Goal: Obtain resource: Download file/media

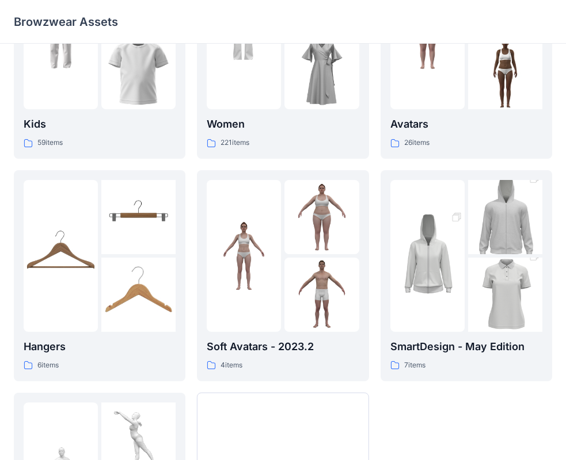
scroll to position [286, 0]
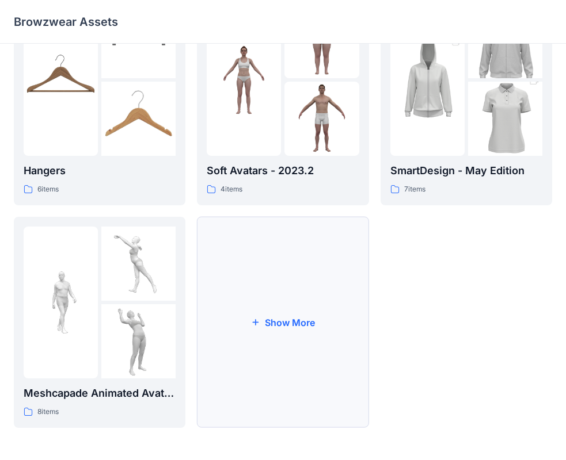
click at [311, 299] on button "Show More" at bounding box center [282, 322] width 171 height 211
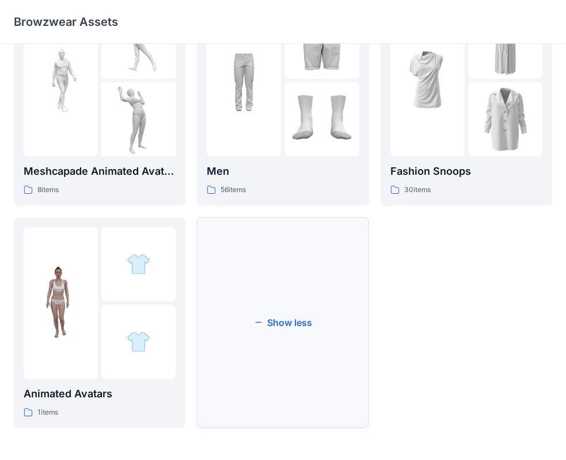
click at [334, 312] on button "Show less" at bounding box center [282, 322] width 171 height 211
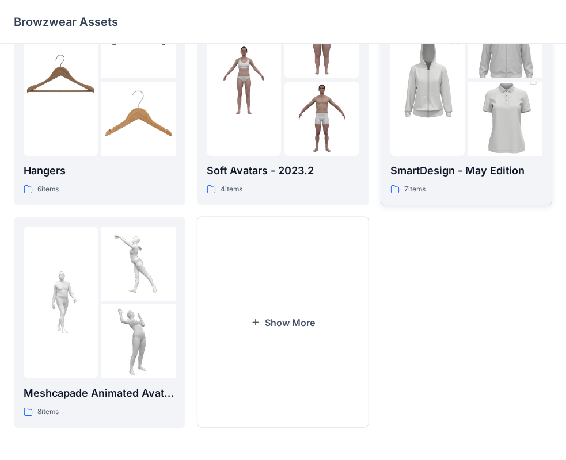
click at [510, 58] on img at bounding box center [505, 42] width 74 height 112
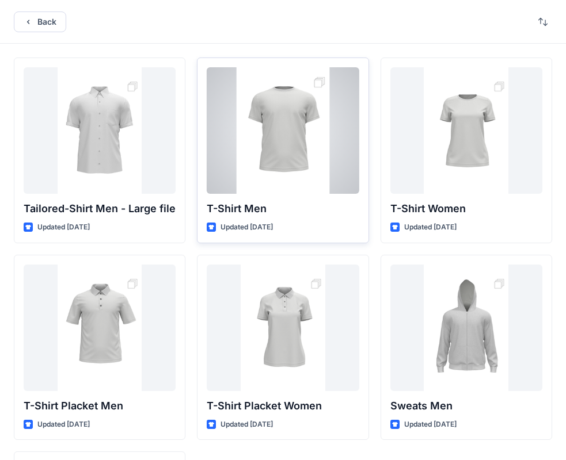
click at [319, 147] on div at bounding box center [283, 130] width 152 height 127
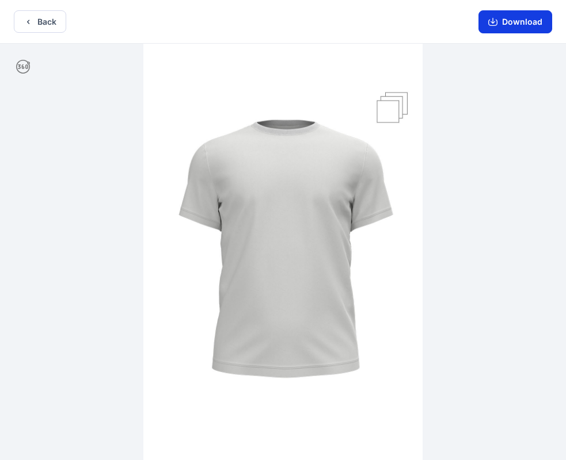
click at [495, 20] on icon "button" at bounding box center [492, 21] width 9 height 9
click at [518, 24] on button "Download" at bounding box center [515, 21] width 74 height 23
